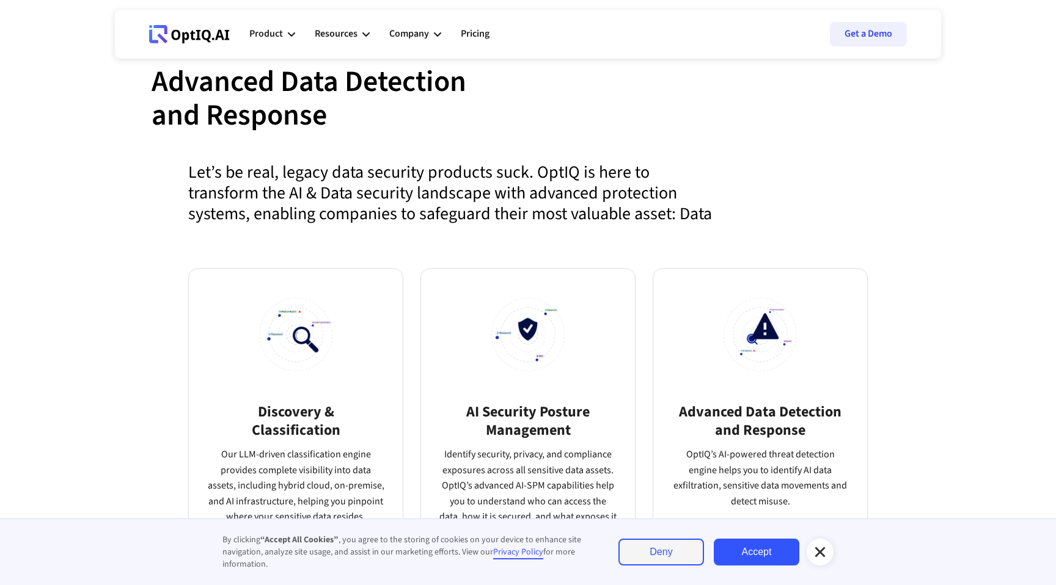
scroll to position [546, 0]
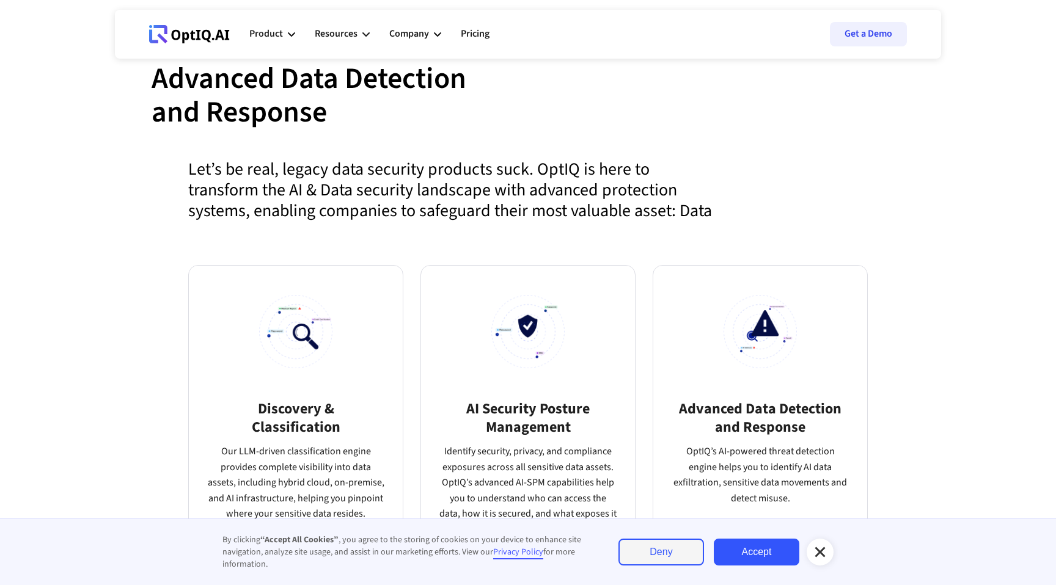
click at [817, 547] on icon at bounding box center [819, 552] width 15 height 15
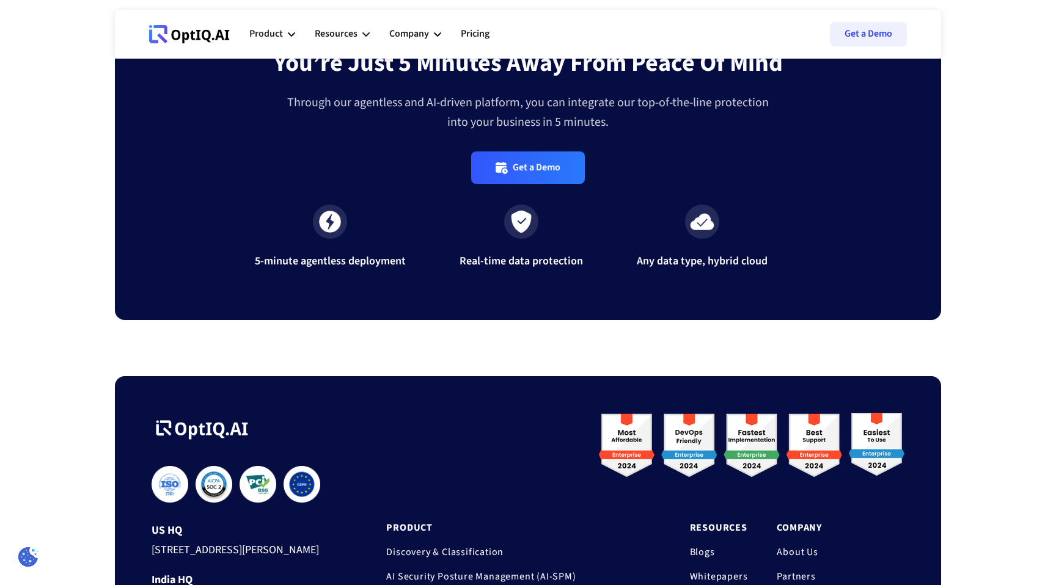
scroll to position [3993, 0]
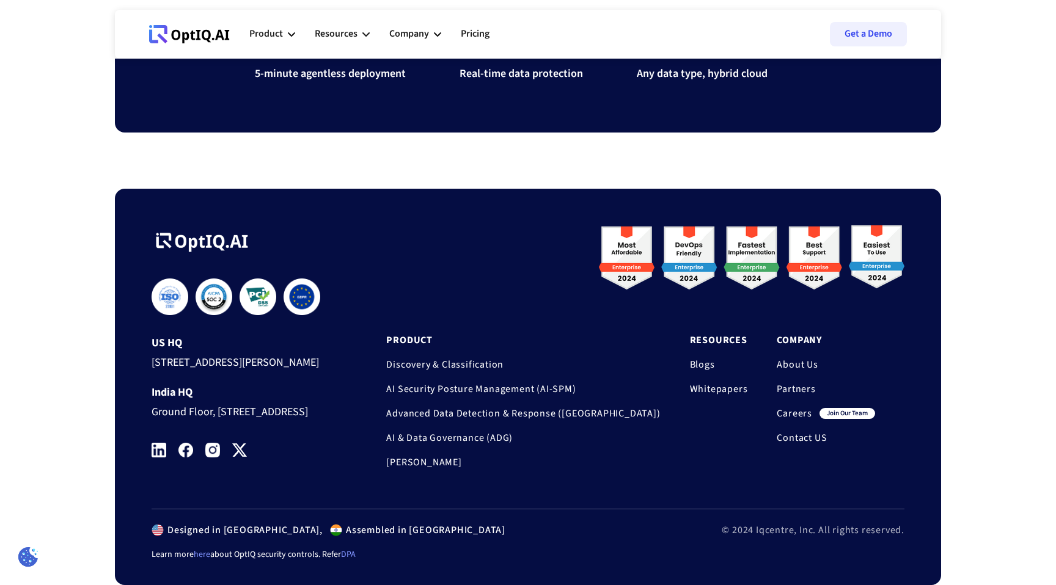
click at [791, 407] on link "Careers" at bounding box center [793, 413] width 35 height 12
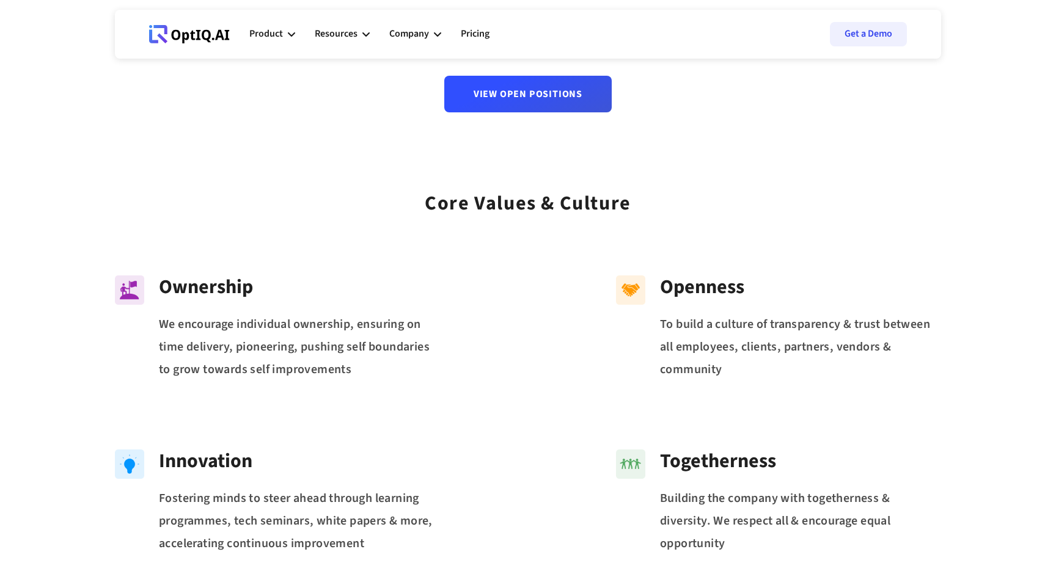
scroll to position [221, 0]
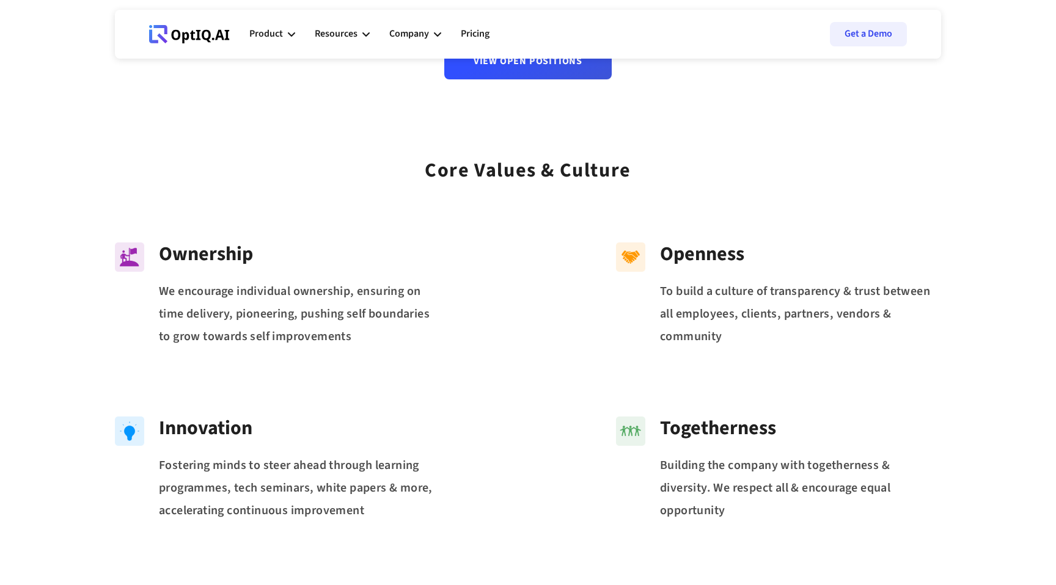
click at [763, 392] on div "Innovation Fostering minds to steer ahead through learning programmes, tech sem…" at bounding box center [528, 469] width 826 height 174
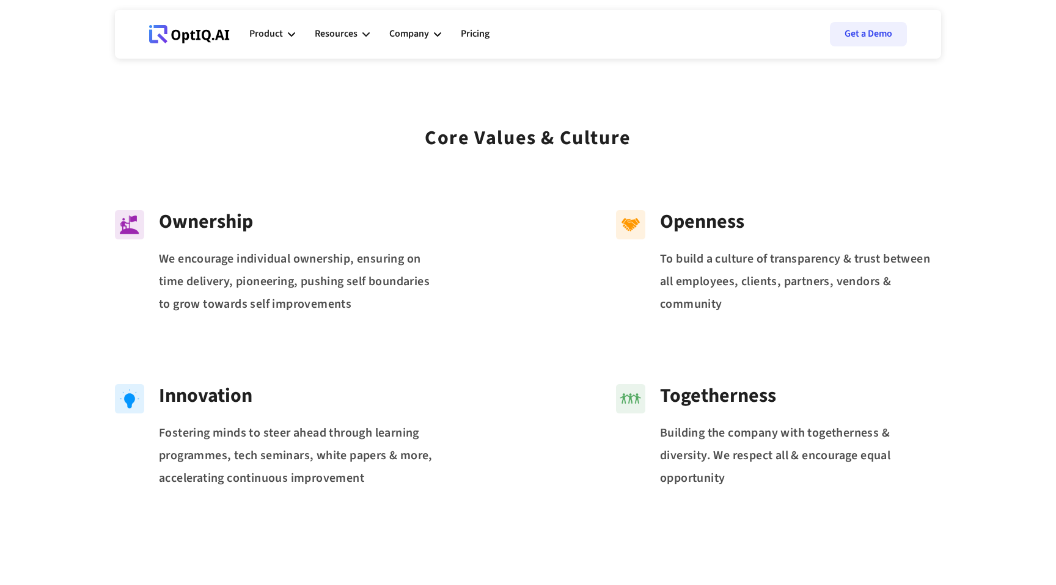
scroll to position [263, 0]
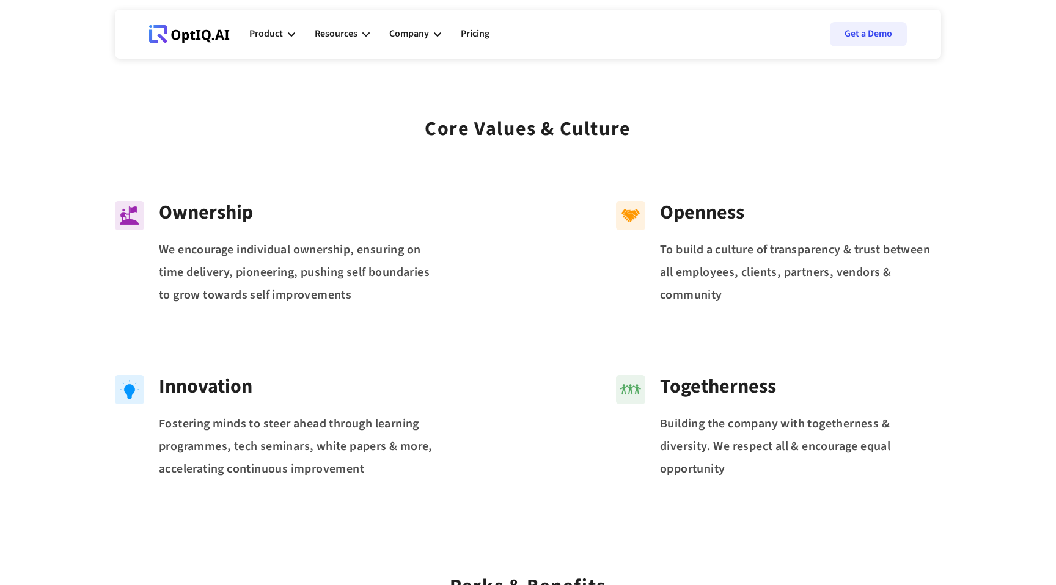
click at [373, 252] on div "We encourage individual ownership, ensuring on time delivery, pioneering, pushi…" at bounding box center [299, 272] width 281 height 67
click at [345, 250] on div "We encourage individual ownership, ensuring on time delivery, pioneering, pushi…" at bounding box center [299, 272] width 281 height 67
click at [366, 250] on div "We encourage individual ownership, ensuring on time delivery, pioneering, pushi…" at bounding box center [299, 272] width 281 height 67
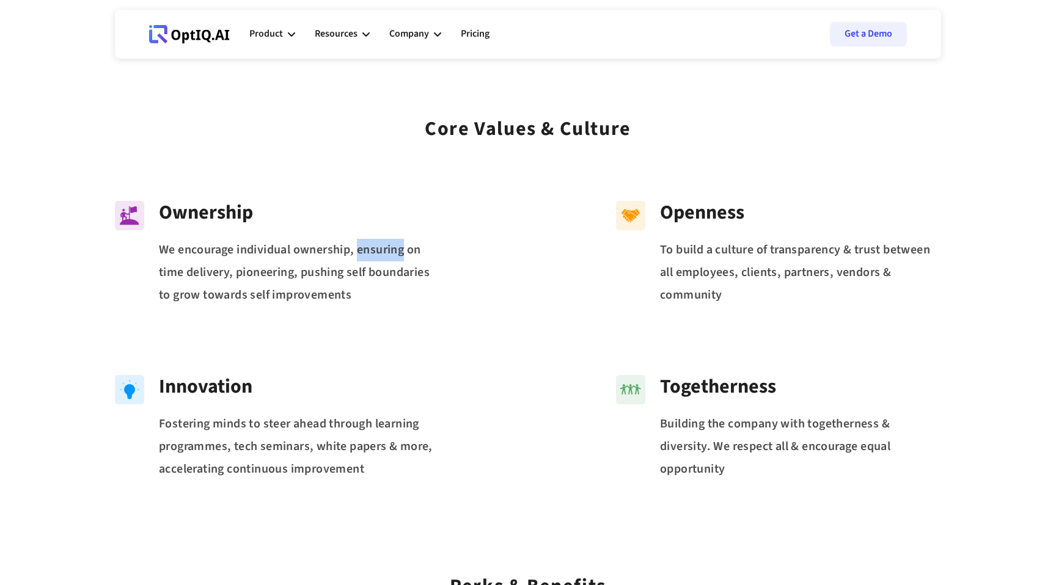
click at [366, 250] on div "We encourage individual ownership, ensuring on time delivery, pioneering, pushi…" at bounding box center [299, 272] width 281 height 67
click at [376, 268] on div "We encourage individual ownership, ensuring on time delivery, pioneering, pushi…" at bounding box center [299, 272] width 281 height 67
click at [360, 268] on div "We encourage individual ownership, ensuring on time delivery, pioneering, pushi…" at bounding box center [299, 272] width 281 height 67
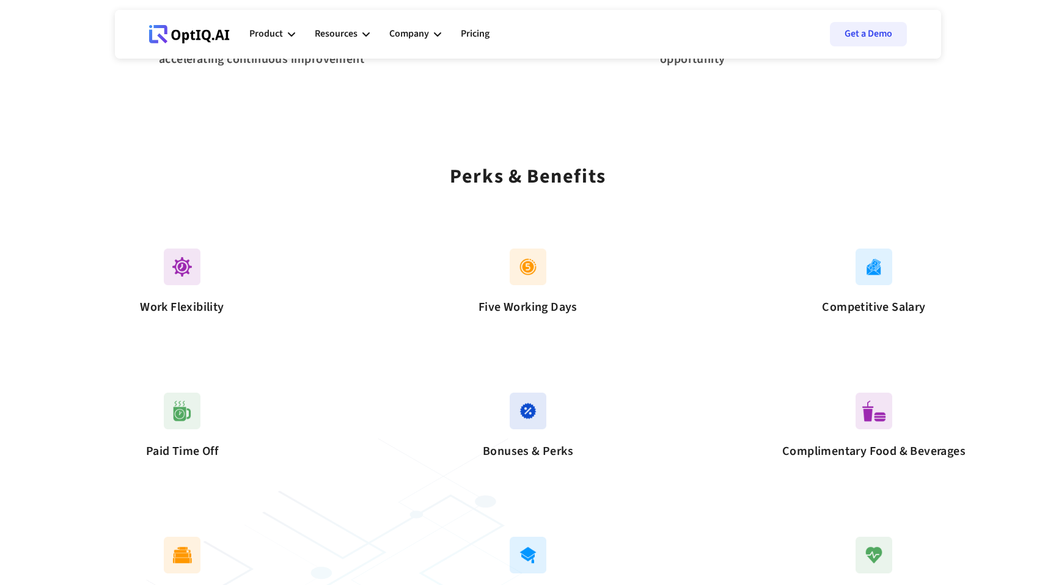
scroll to position [687, 0]
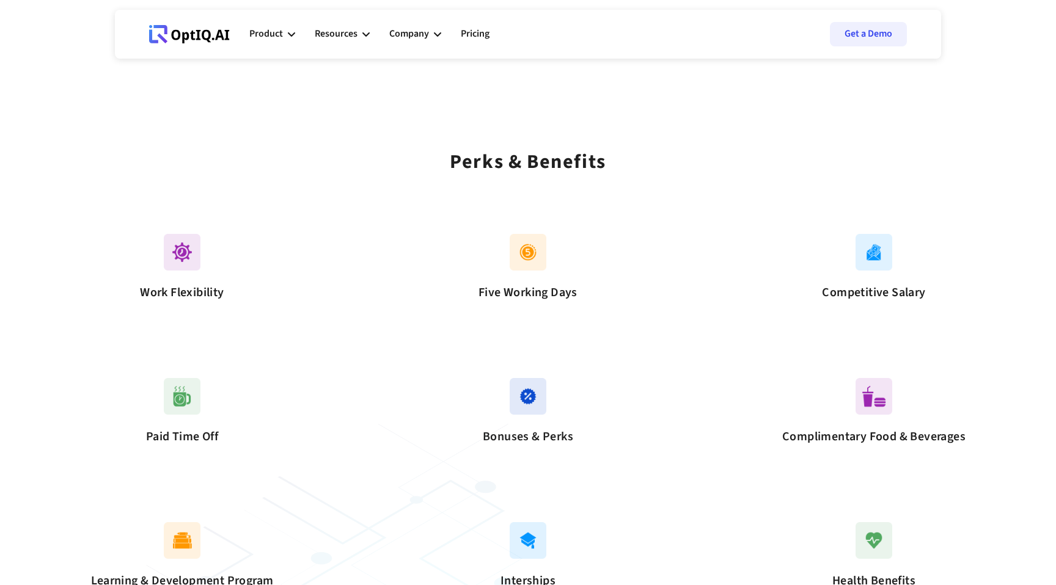
click at [180, 257] on img at bounding box center [182, 252] width 37 height 37
click at [180, 284] on div "Work Flexibility" at bounding box center [181, 292] width 183 height 24
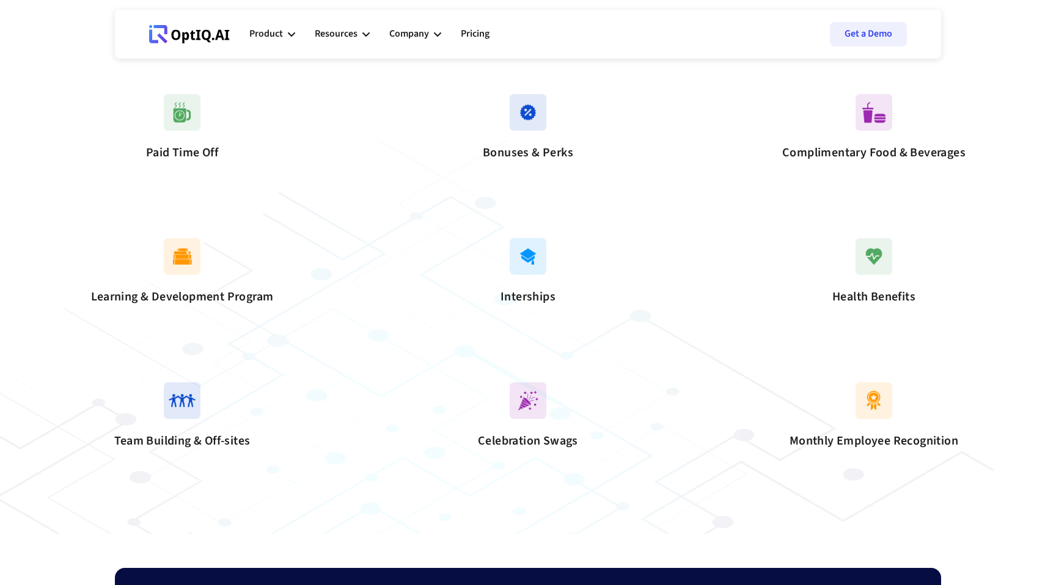
scroll to position [977, 0]
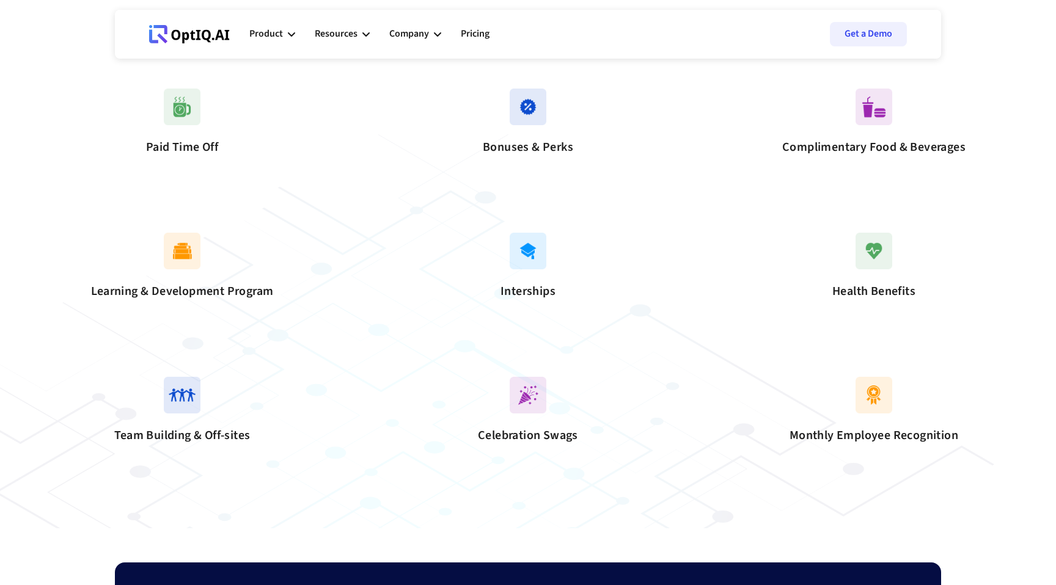
click at [237, 448] on div "Team Building & Off-sites" at bounding box center [182, 412] width 134 height 71
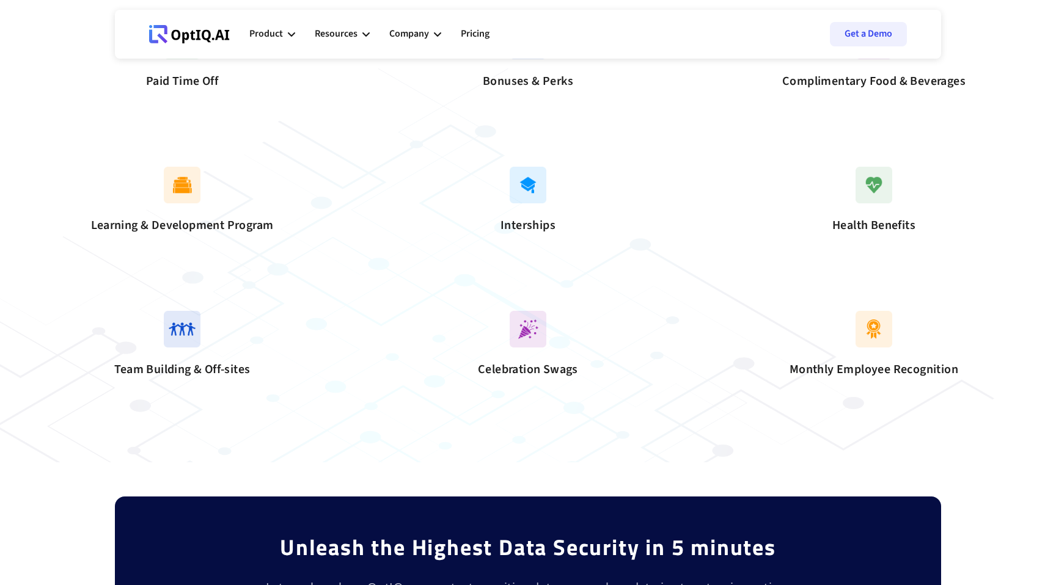
scroll to position [1043, 0]
click at [236, 418] on div "Team Building & Off-sites Celebration Swags Monthly Employee Recognition" at bounding box center [528, 346] width 826 height 144
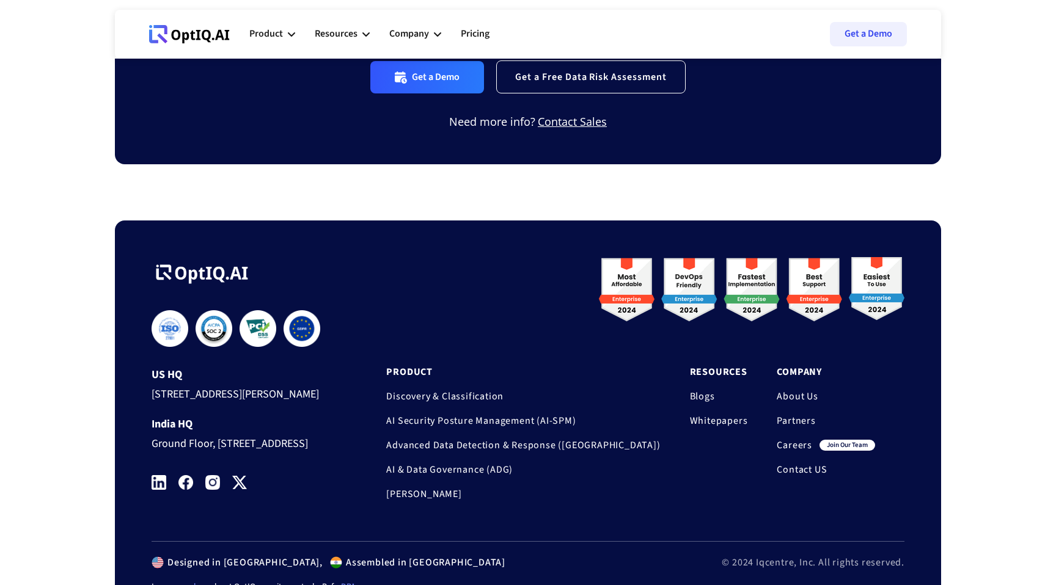
scroll to position [1634, 0]
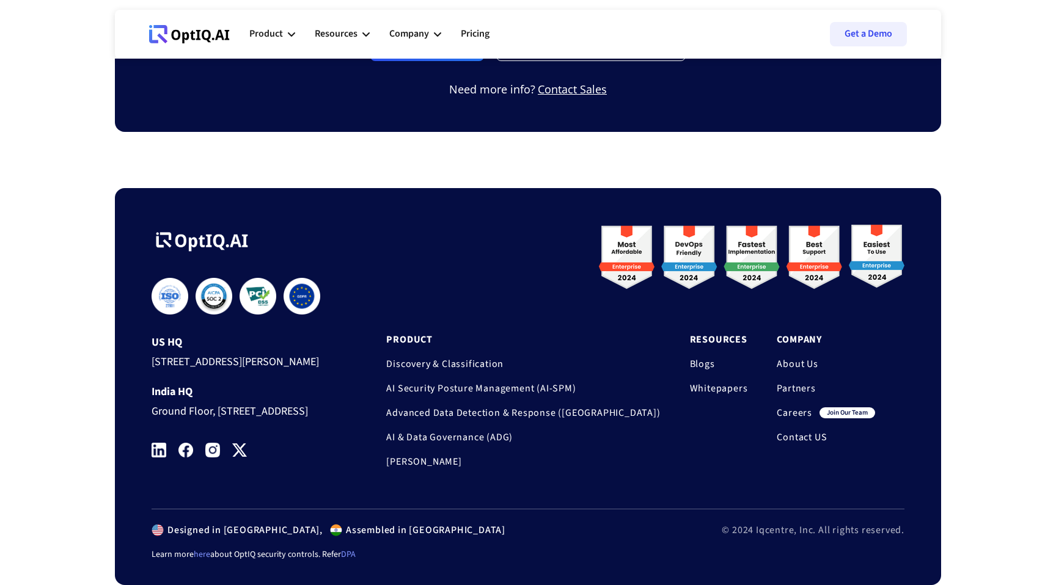
click at [1007, 128] on div "Unleash the Highest Data Security in 5 minutes Let us show how OptIQ can protec…" at bounding box center [528, 23] width 1056 height 287
